Goal: Obtain resource: Download file/media

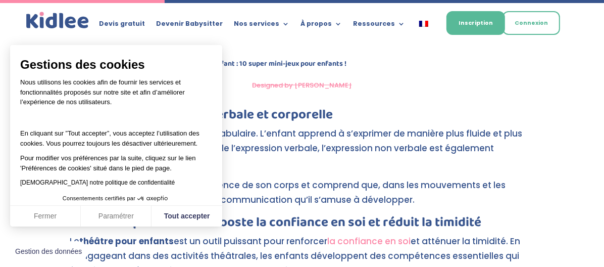
scroll to position [1211, 0]
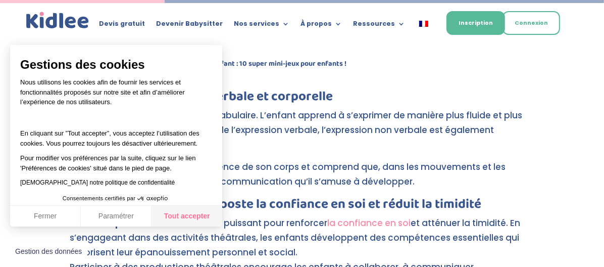
click at [182, 218] on button "Tout accepter" at bounding box center [186, 215] width 71 height 21
checkbox input "true"
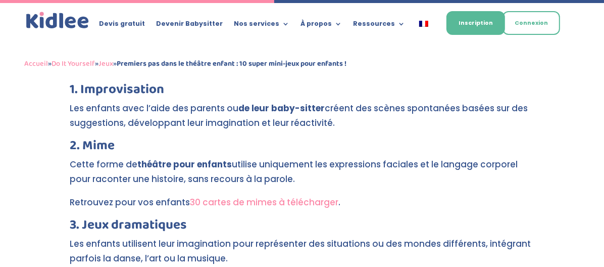
scroll to position [2019, 0]
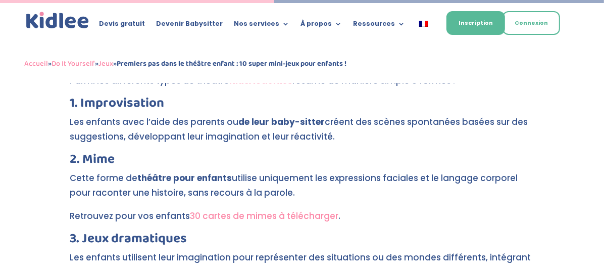
click at [231, 209] on link "30 cartes de mimes à télécharger" at bounding box center [264, 215] width 148 height 12
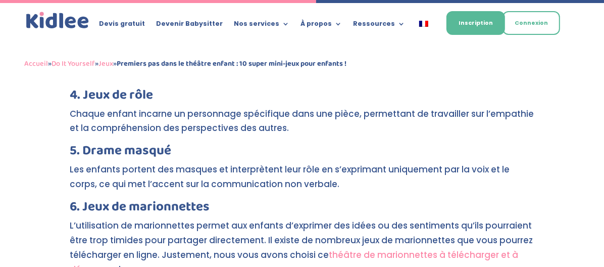
scroll to position [2340, 0]
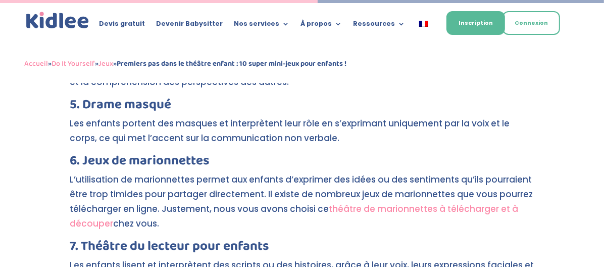
click at [373, 202] on link "théâtre de marionnettes à télécharger et à découper" at bounding box center [294, 215] width 448 height 27
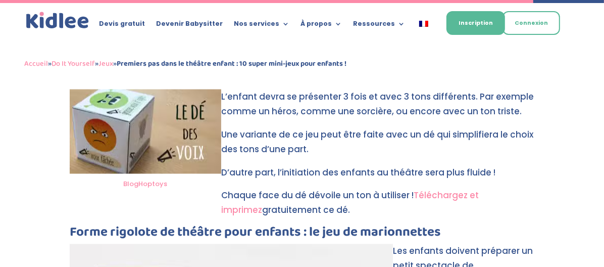
scroll to position [3926, 0]
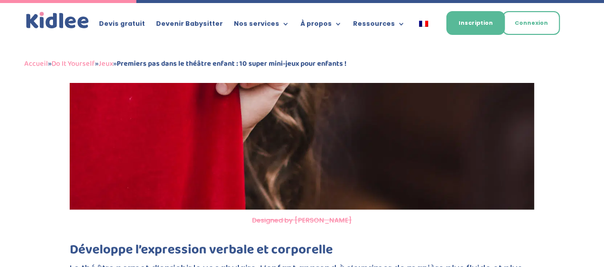
scroll to position [1060, 0]
